Goal: Consume media (video, audio)

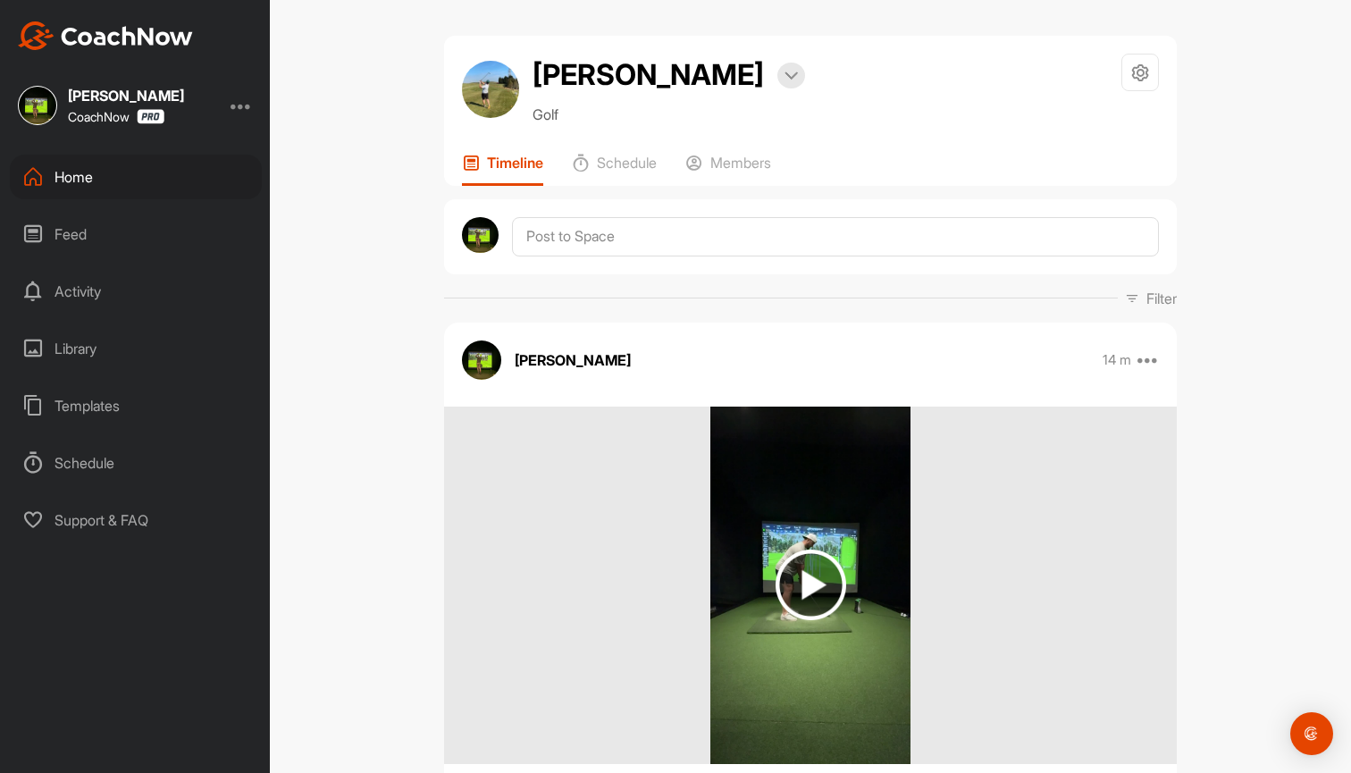
click at [144, 189] on div "Home" at bounding box center [136, 177] width 252 height 45
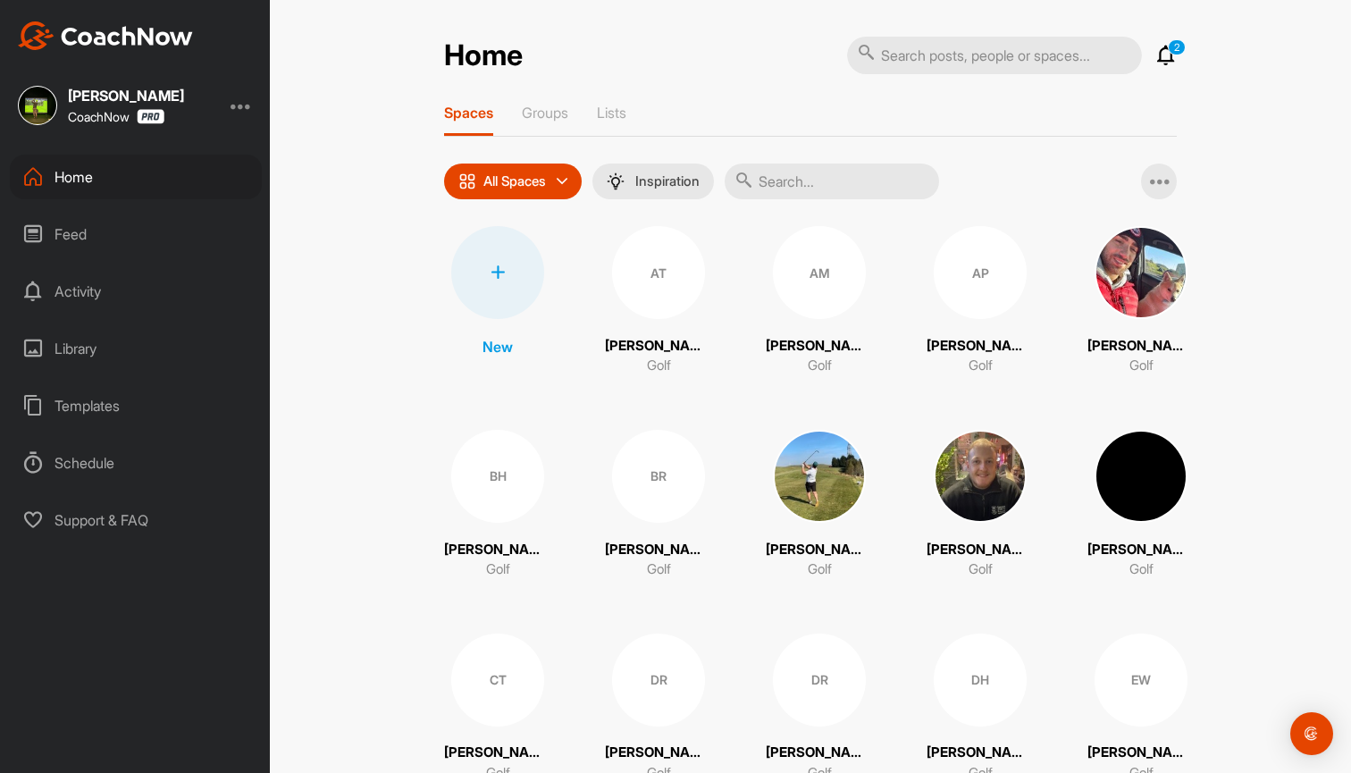
click at [1175, 61] on icon at bounding box center [1166, 55] width 21 height 21
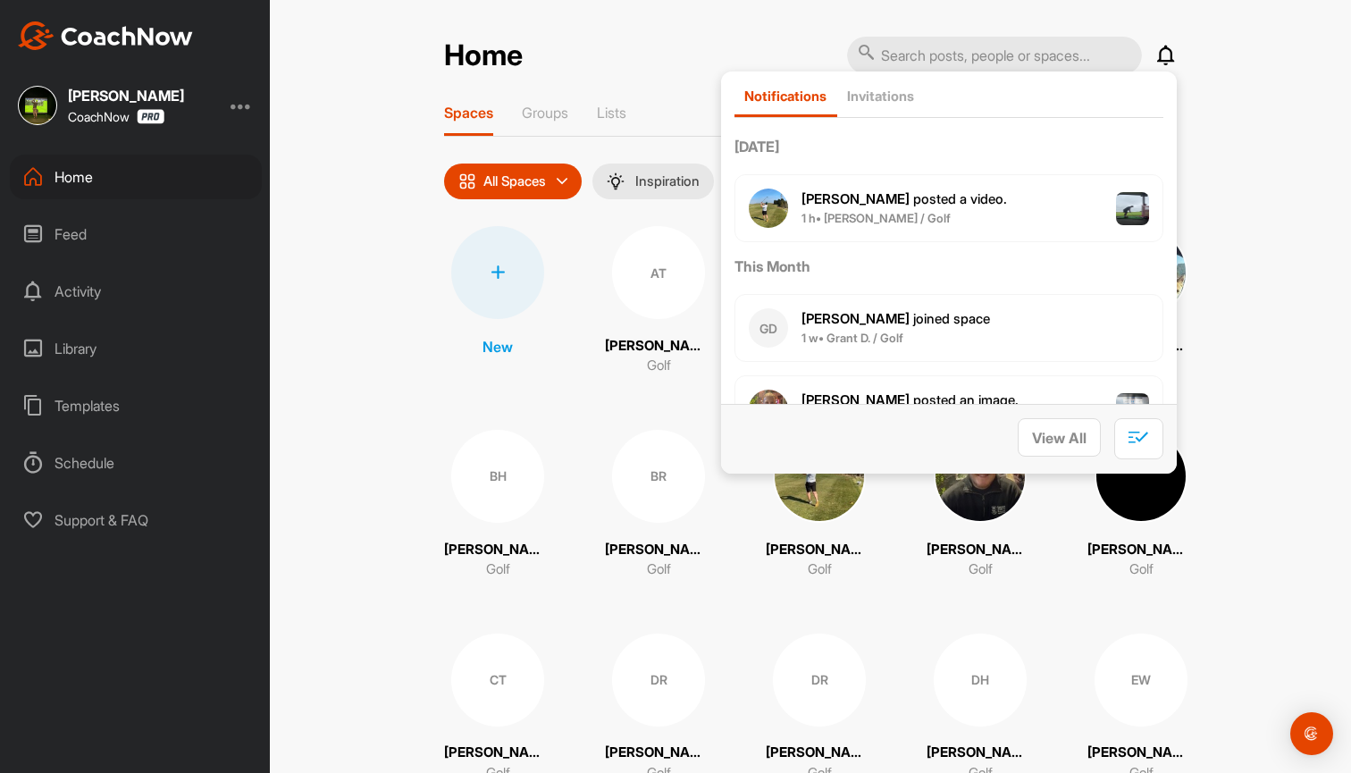
click at [978, 207] on div "[PERSON_NAME] posted a video . 1 h • [PERSON_NAME] / Golf" at bounding box center [949, 208] width 429 height 68
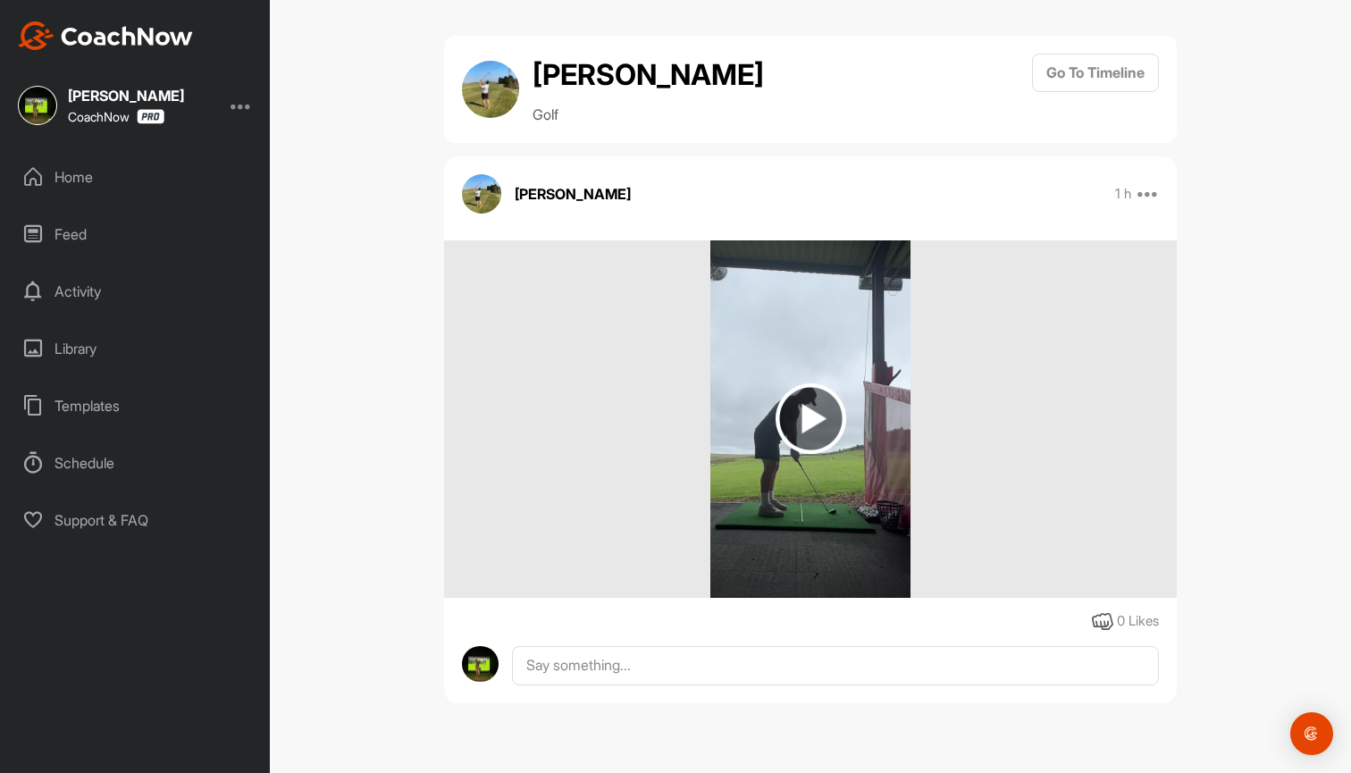
click at [817, 422] on img at bounding box center [811, 418] width 71 height 71
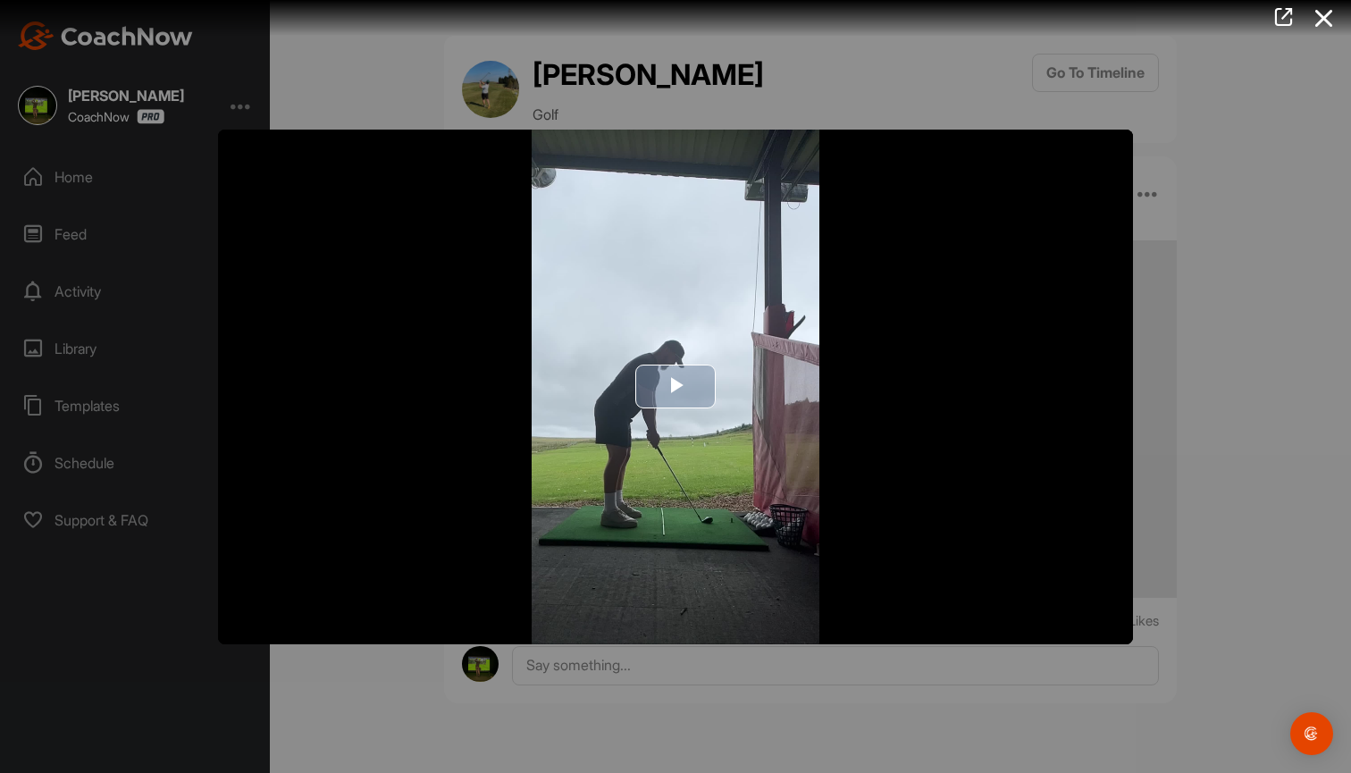
click at [676, 387] on span "Video Player" at bounding box center [676, 387] width 0 height 0
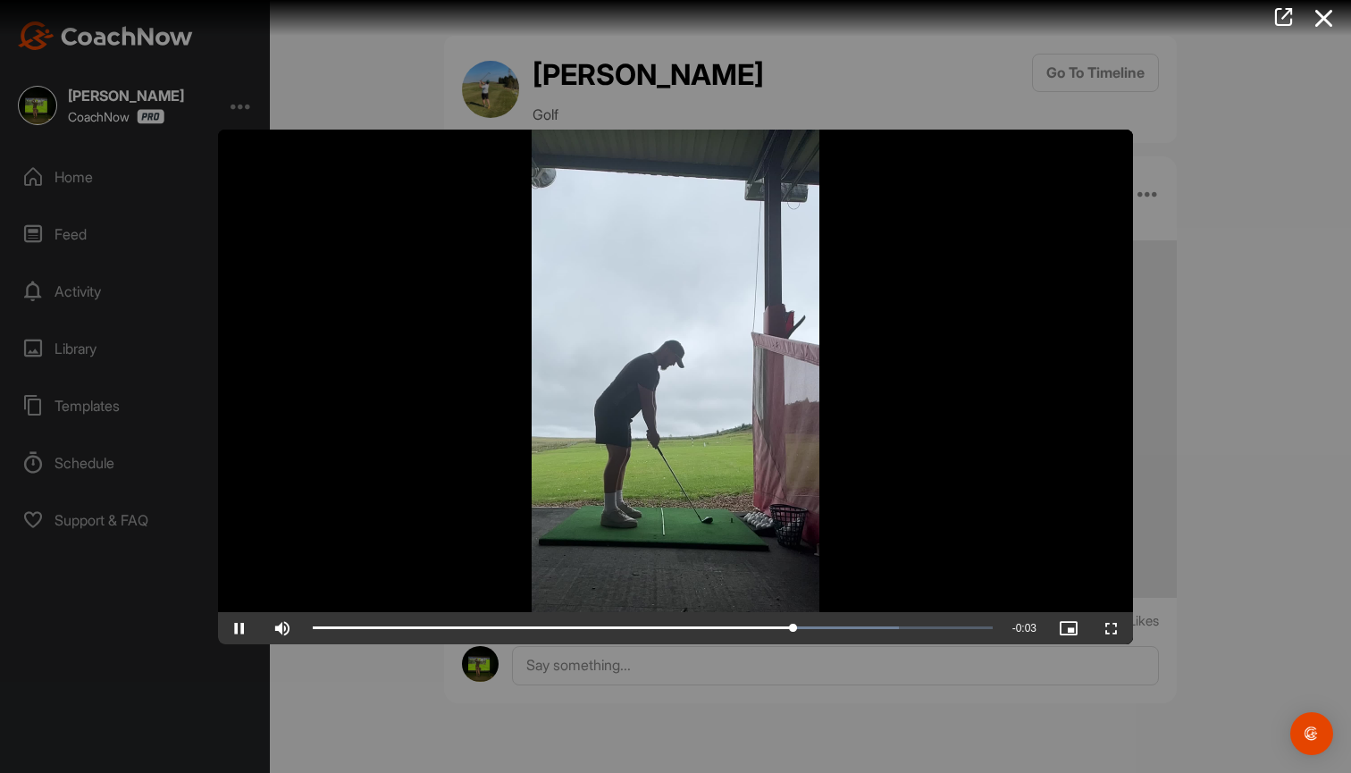
click at [246, 628] on span "Video Player" at bounding box center [239, 628] width 43 height 0
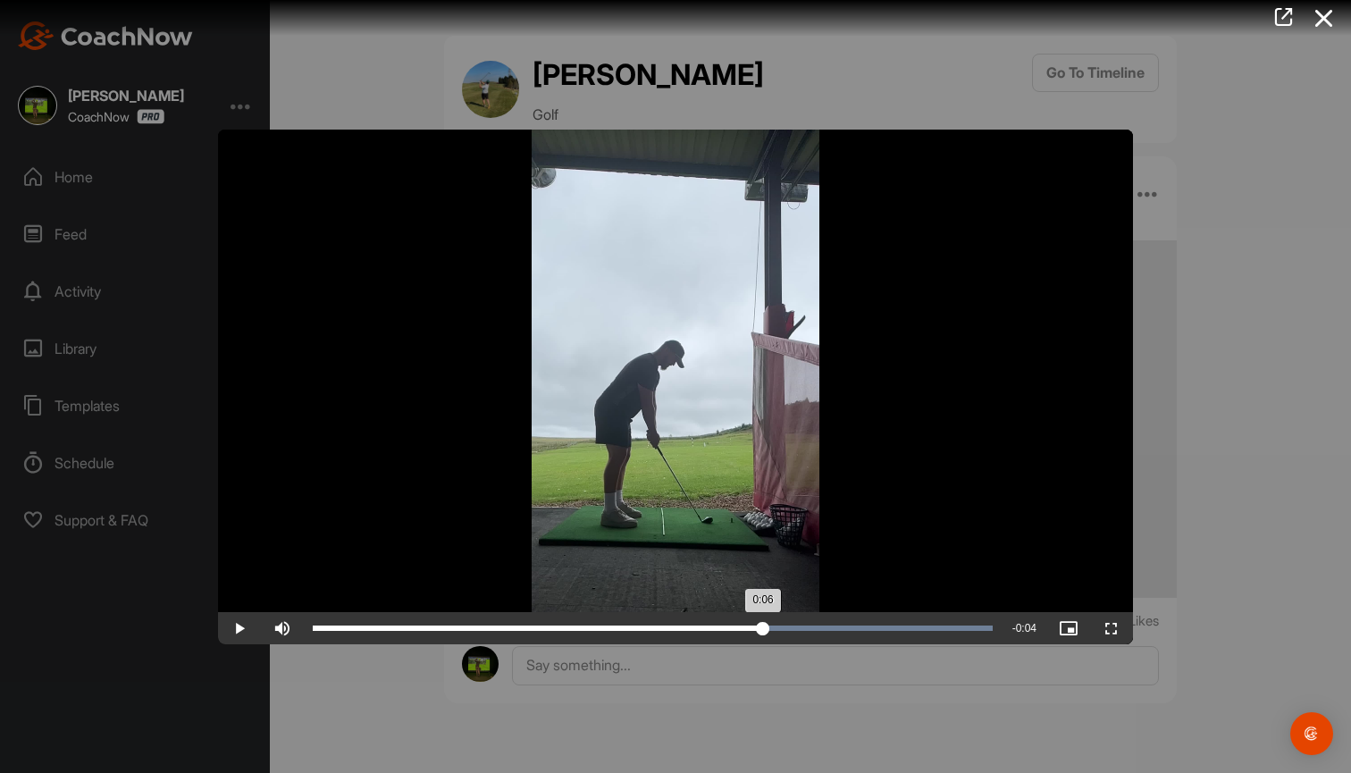
click at [763, 630] on div "Loaded : 100.00% 0:06 0:06" at bounding box center [653, 628] width 680 height 5
drag, startPoint x: 766, startPoint y: 628, endPoint x: 728, endPoint y: 624, distance: 37.8
click at [728, 626] on div "0:06" at bounding box center [521, 628] width 417 height 5
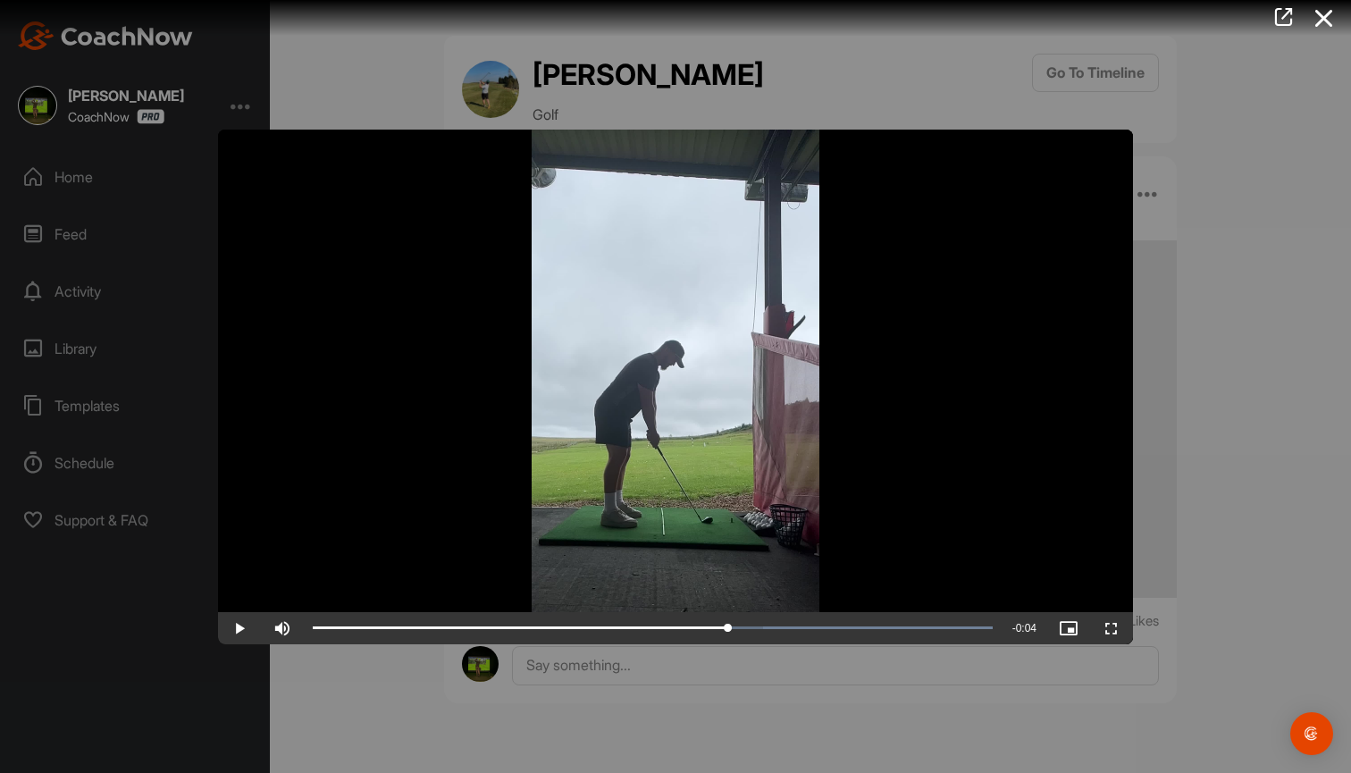
click at [487, 359] on video "Video Player" at bounding box center [675, 387] width 915 height 515
click at [1220, 433] on div at bounding box center [675, 386] width 1351 height 773
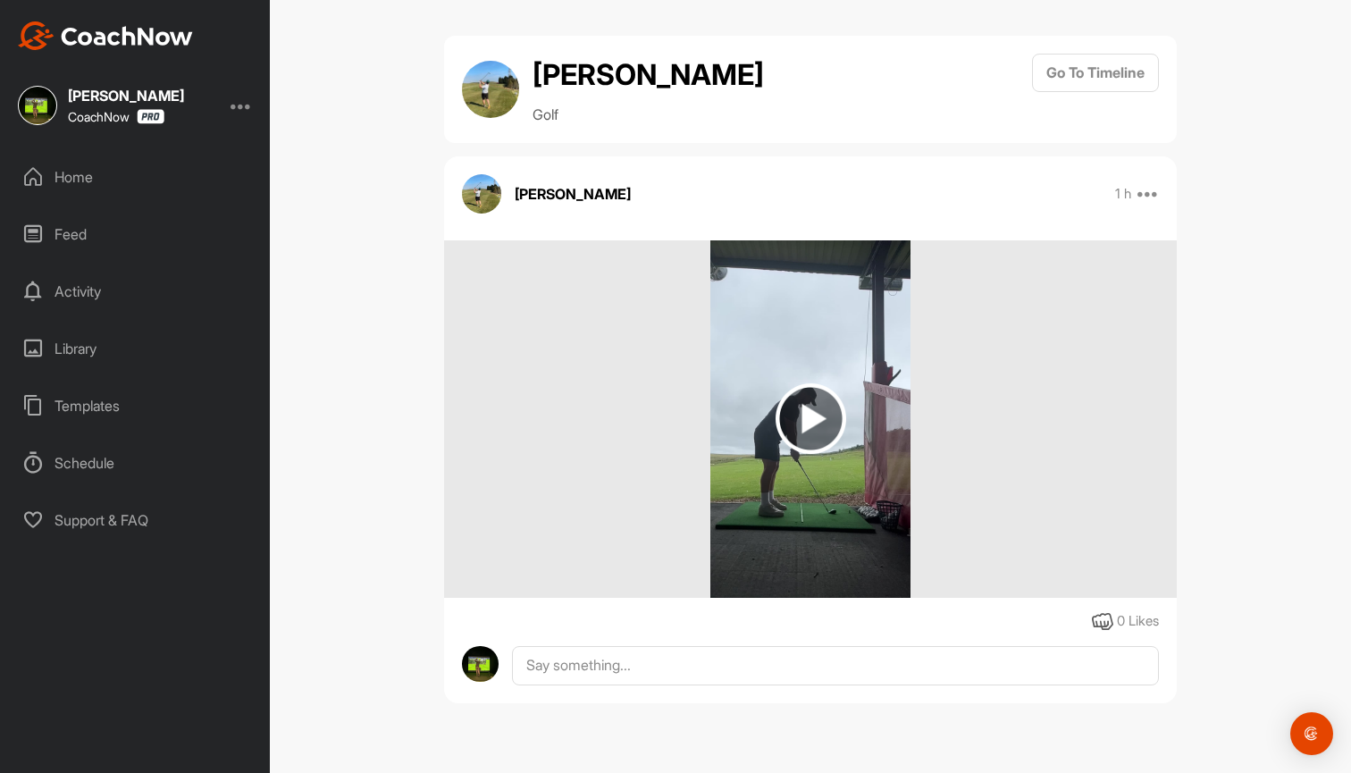
click at [1091, 95] on link "Go To Timeline" at bounding box center [1095, 90] width 127 height 72
click at [1090, 83] on button "Go To Timeline" at bounding box center [1095, 73] width 127 height 38
